Goal: Communication & Community: Answer question/provide support

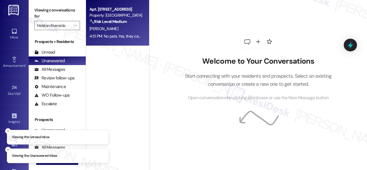
click at [130, 29] on div "[PERSON_NAME]" at bounding box center [116, 28] width 54 height 7
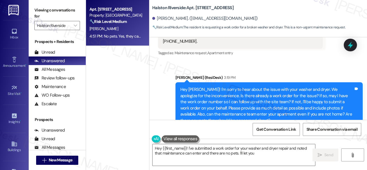
scroll to position [5183, 0]
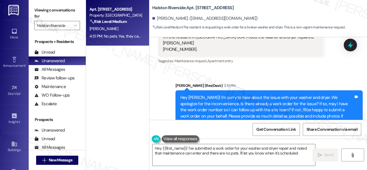
type textarea "Hey {{first_name}}! I've submitted a work order for your washer and dryer repai…"
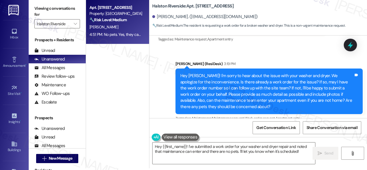
scroll to position [5212, 0]
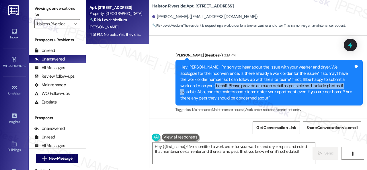
drag, startPoint x: 192, startPoint y: 82, endPoint x: 322, endPoint y: 82, distance: 130.7
click at [322, 82] on div "Hey [PERSON_NAME]! I'm sorry to hear about the issue with your washer and dryer…" at bounding box center [266, 82] width 173 height 37
copy div "Please provide as much detail as possible and include photos if available."
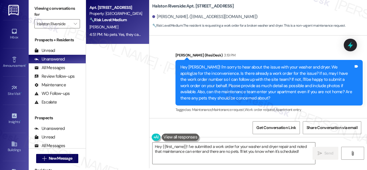
click at [162, 79] on div "Sent via SMS Sarah (ResiDesk) 3:19 PM Hey Arva! I'm sorry to hear about the iss…" at bounding box center [257, 78] width 217 height 79
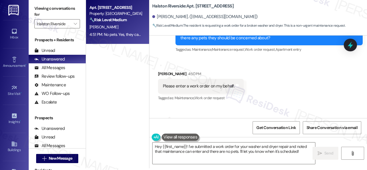
scroll to position [5298, 0]
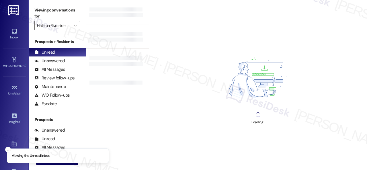
type input "Halston Riverside"
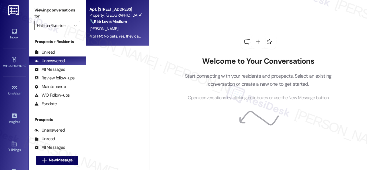
click at [132, 33] on div "4:51 PM: No pets. Yes, they can enter the apartment 4:51 PM: No pets. Yes, they…" at bounding box center [116, 36] width 54 height 7
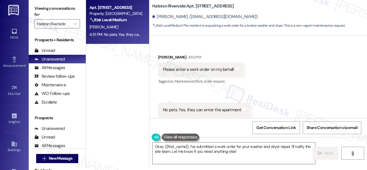
scroll to position [5298, 0]
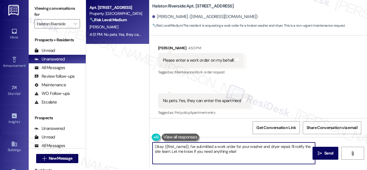
drag, startPoint x: 241, startPoint y: 156, endPoint x: 131, endPoint y: 140, distance: 111.8
click at [131, 140] on div "Apt. 0804, 1 Halston Riverside Property: Halston Riverside 🔧 Risk Level: Medium…" at bounding box center [226, 83] width 281 height 170
paste textarea "Please provide as much detail as possible and include photos if available."
click at [225, 147] on textarea "Please provide as much detail as possible and include photos if available." at bounding box center [233, 152] width 162 height 21
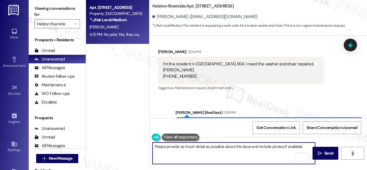
scroll to position [5183, 0]
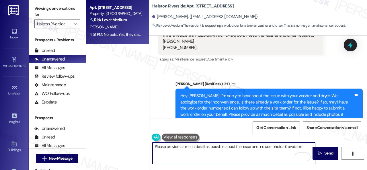
click at [154, 147] on textarea "Please provide as much detail as possible about the issue and include photos if…" at bounding box center [233, 152] width 162 height 21
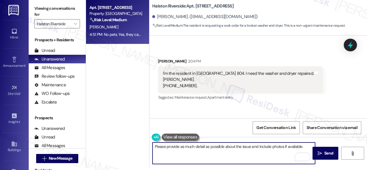
scroll to position [5126, 0]
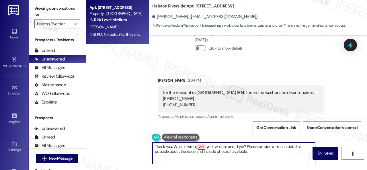
click at [202, 147] on textarea "Thank you. What is wrong with your washer and dryer? Please provide as much det…" at bounding box center [233, 152] width 162 height 21
click at [251, 152] on textarea "Thank you. What is wrong with your washer and dryer? Please provide as much det…" at bounding box center [233, 152] width 162 height 21
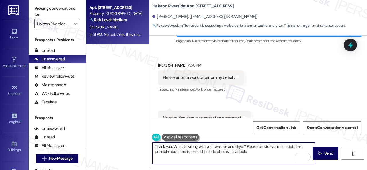
scroll to position [5298, 0]
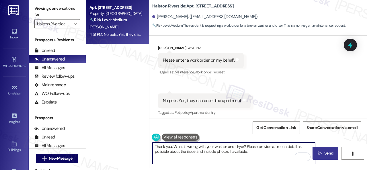
type textarea "Thank you. What is wrong with your washer and dryer? Please provide as much det…"
click at [319, 155] on icon "" at bounding box center [319, 153] width 4 height 5
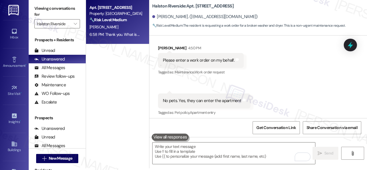
scroll to position [5297, 0]
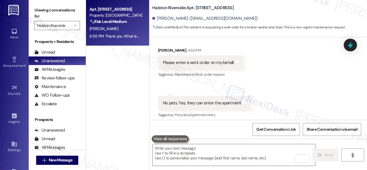
drag, startPoint x: 48, startPoint y: 50, endPoint x: 55, endPoint y: 37, distance: 14.9
click at [48, 50] on div "Unread" at bounding box center [44, 52] width 21 height 6
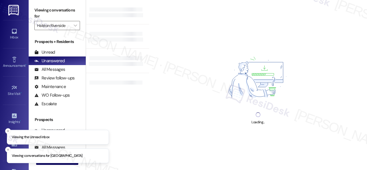
type input "Halston Riverside"
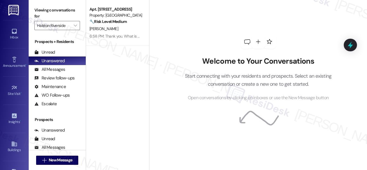
click at [52, 51] on div "Unread" at bounding box center [44, 52] width 21 height 6
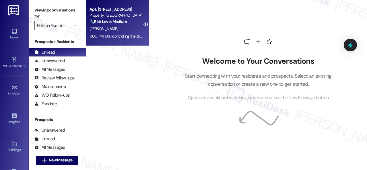
click at [121, 33] on div "7:00 PM: Dial controlling the drying time came off. The washer - I can't tell i…" at bounding box center [116, 36] width 54 height 7
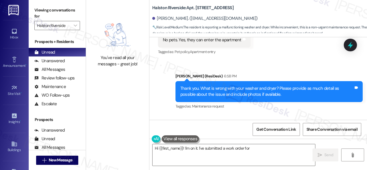
scroll to position [5371, 0]
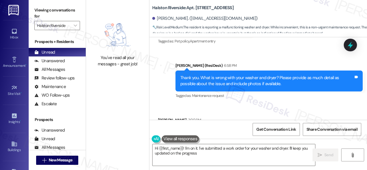
type textarea "Hi {{first_name}}! I'm on it. I've submitted a work order for your washer and d…"
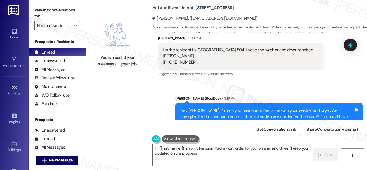
scroll to position [5141, 0]
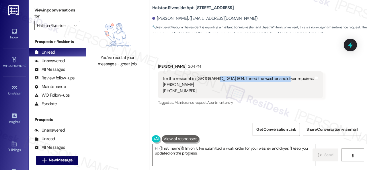
drag, startPoint x: 212, startPoint y: 75, endPoint x: 278, endPoint y: 77, distance: 66.2
click at [278, 77] on div "I'm the resident in [GEOGRAPHIC_DATA] 804. I need the washer and dryer repaired…" at bounding box center [238, 85] width 151 height 18
copy div "I need the washer and dryer repaired."
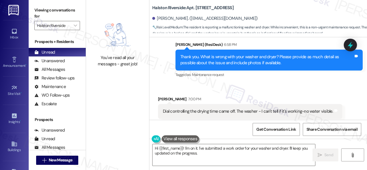
scroll to position [5428, 0]
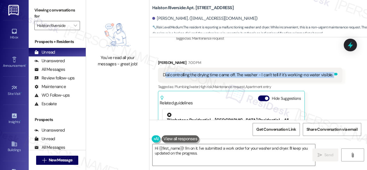
drag, startPoint x: 164, startPoint y: 71, endPoint x: 330, endPoint y: 72, distance: 165.6
click at [330, 72] on div "Dial controlling the drying time came off. The washer - I can't tell if it's wo…" at bounding box center [250, 75] width 184 height 15
copy div "ial controlling the drying time came off. The washer - I can't tell if it's wor…"
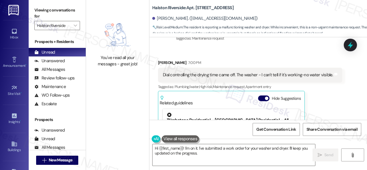
click at [256, 48] on div "Received via SMS Arva Whittaker 7:00 PM Dial controlling the drying time came o…" at bounding box center [257, 113] width 217 height 133
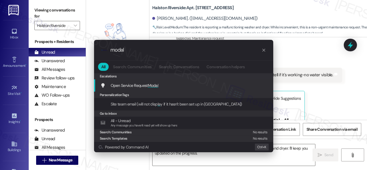
click at [136, 85] on span "Open Service Request Modal" at bounding box center [135, 85] width 48 height 5
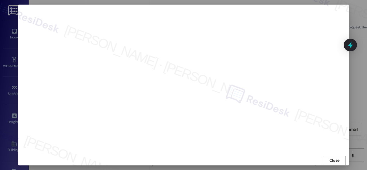
scroll to position [7, 0]
click at [329, 160] on span "Close" at bounding box center [334, 158] width 10 height 6
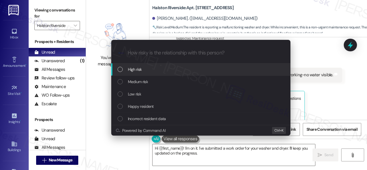
click at [134, 68] on span "High risk" at bounding box center [135, 69] width 14 height 6
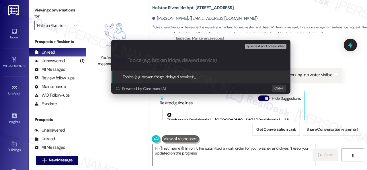
paste input "New work order/s submitted - Washer-dryer issue"
type input "New work order/s submitted - Washer-dryer issue"
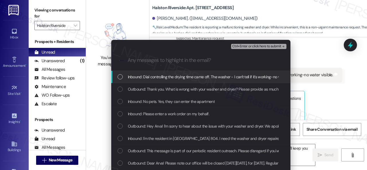
click at [154, 78] on span "Inbound: Dial controlling the drying time came off. The washer - I can't tell i…" at bounding box center [213, 77] width 171 height 6
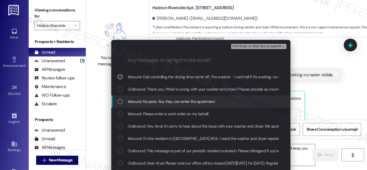
click at [149, 104] on span "Inbound: No pets. Yes, they can enter the apartment" at bounding box center [171, 101] width 87 height 6
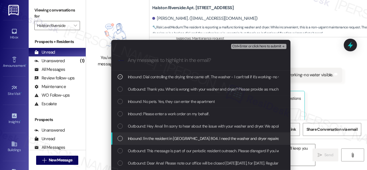
click at [170, 141] on span "Inbound: I'm the resident in Apt. 804. I need the washer and dryer repaired. Ar…" at bounding box center [236, 138] width 217 height 6
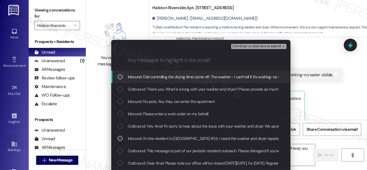
click at [248, 45] on span "Ctrl+Enter or click here to submit" at bounding box center [256, 46] width 49 height 4
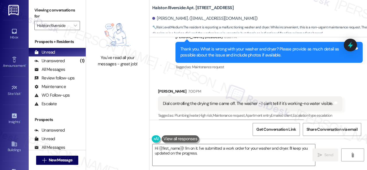
scroll to position [5485, 0]
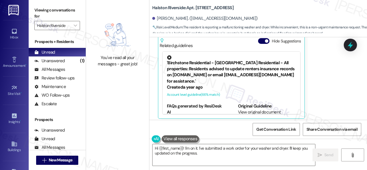
click at [317, 86] on div "Arva Whittaker 7:00 PM Dial controlling the drying time came off. The washer - …" at bounding box center [250, 60] width 184 height 116
click at [321, 58] on div "Arva Whittaker 7:00 PM Dial controlling the drying time came off. The washer - …" at bounding box center [250, 60] width 184 height 116
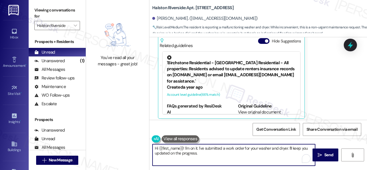
drag, startPoint x: 213, startPoint y: 156, endPoint x: 138, endPoint y: 140, distance: 76.2
click at [138, 140] on div "You've read all your messages - great job! Halston Riverside: Apt. 0804, 1 Hals…" at bounding box center [226, 85] width 281 height 170
drag, startPoint x: 159, startPoint y: 153, endPoint x: 162, endPoint y: 153, distance: 2.9
paste textarea "Thank you. I've submitted a work order on your behalf and notified the site tea…"
type textarea "Thank you. I've submitted a work order on your behalf and notified the site tea…"
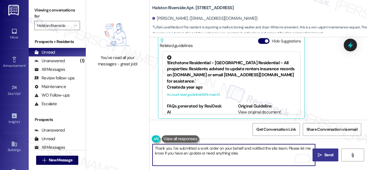
click at [323, 157] on span "Send" at bounding box center [328, 155] width 11 height 6
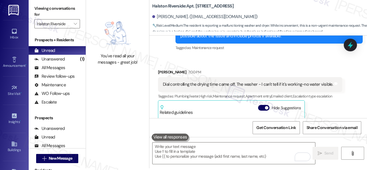
scroll to position [5531, 0]
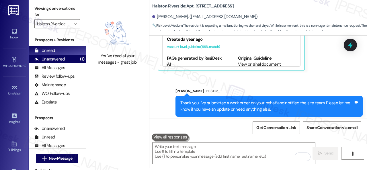
click at [58, 59] on div "Unanswered" at bounding box center [49, 59] width 30 height 6
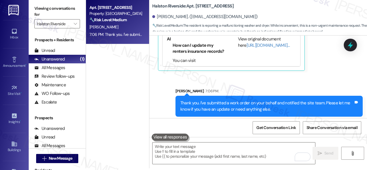
scroll to position [30, 0]
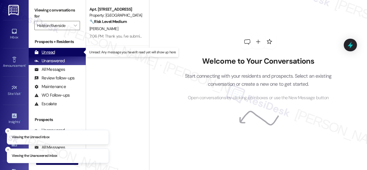
click at [50, 52] on div "Unread" at bounding box center [44, 52] width 21 height 6
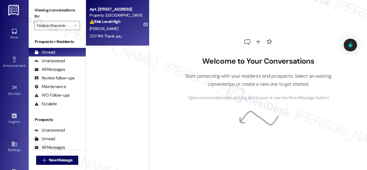
click at [124, 34] on div "7:07 PM: Thank you. 7:07 PM: Thank you." at bounding box center [116, 36] width 54 height 7
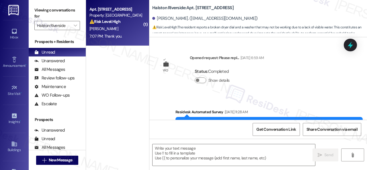
scroll to position [5597, 0]
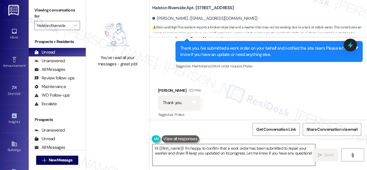
click at [301, 153] on textarea "Hi {{first_name}}! I'm happy to confirm that a work order has been submitted to…" at bounding box center [233, 154] width 162 height 21
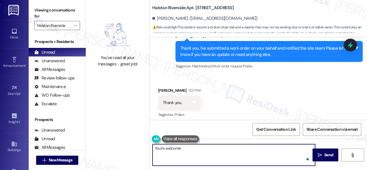
type textarea "You're welcome!"
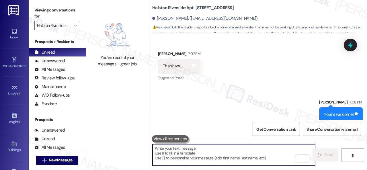
scroll to position [5637, 0]
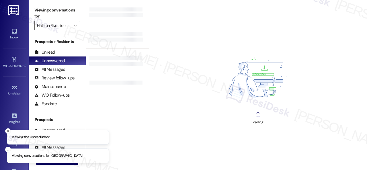
type input "Halston Riverside"
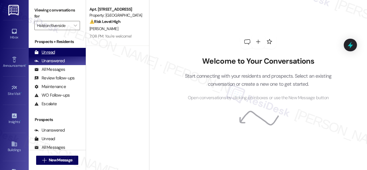
click at [46, 53] on div "Unread" at bounding box center [44, 52] width 21 height 6
